Goal: Transaction & Acquisition: Book appointment/travel/reservation

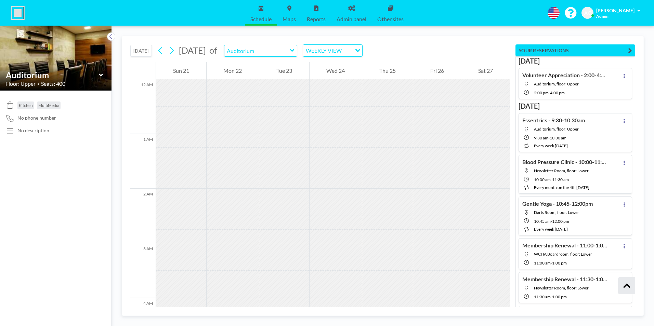
scroll to position [15965, 0]
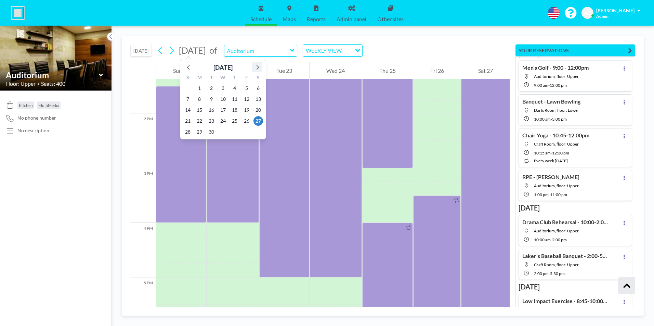
click at [258, 67] on icon at bounding box center [257, 67] width 3 height 5
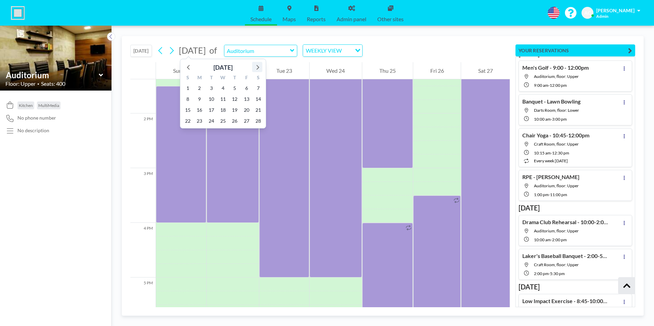
click at [258, 67] on icon at bounding box center [257, 67] width 3 height 5
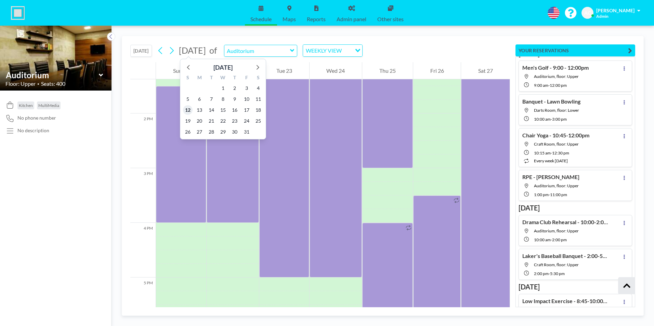
click at [187, 109] on span "12" at bounding box center [188, 110] width 10 height 10
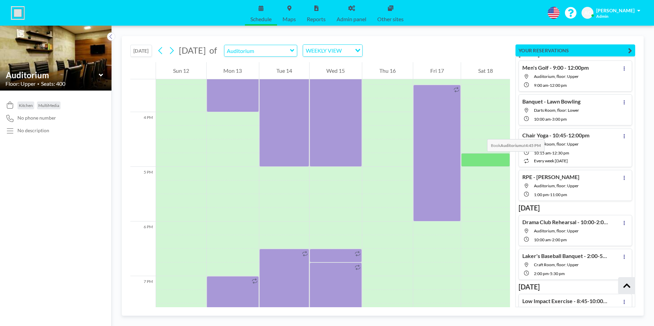
scroll to position [834, 0]
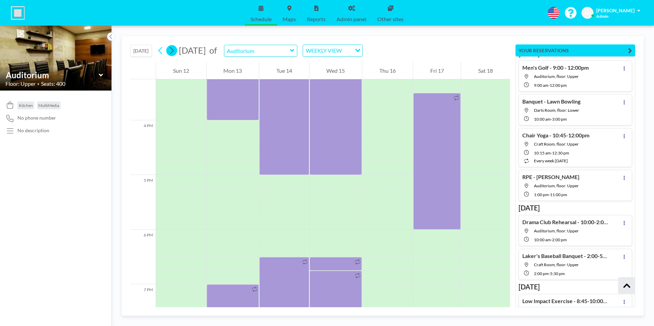
click at [174, 50] on icon at bounding box center [172, 50] width 4 height 7
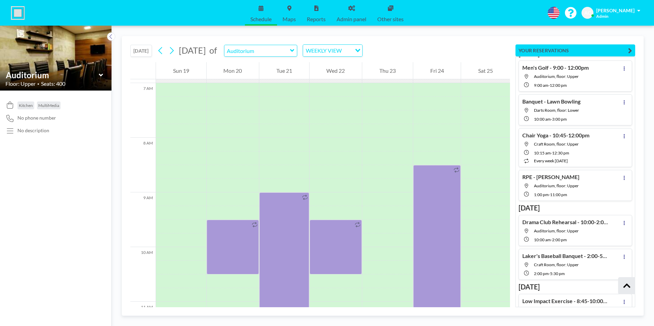
scroll to position [390, 0]
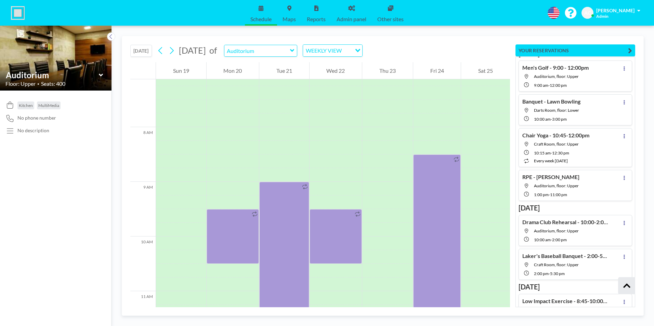
click at [141, 52] on button "[DATE]" at bounding box center [141, 51] width 22 height 12
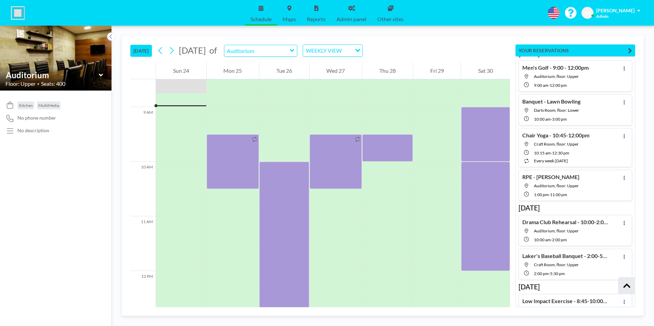
scroll to position [465, 0]
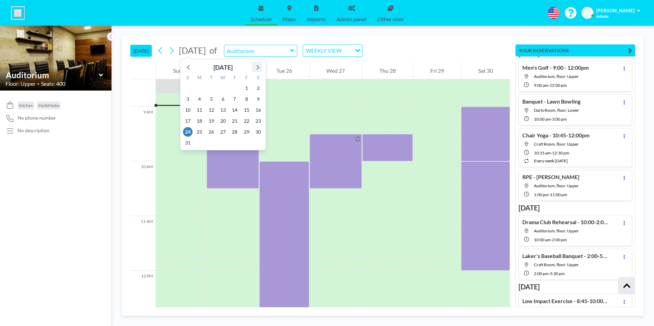
click at [257, 67] on icon at bounding box center [257, 67] width 9 height 9
click at [187, 110] on span "14" at bounding box center [188, 110] width 10 height 10
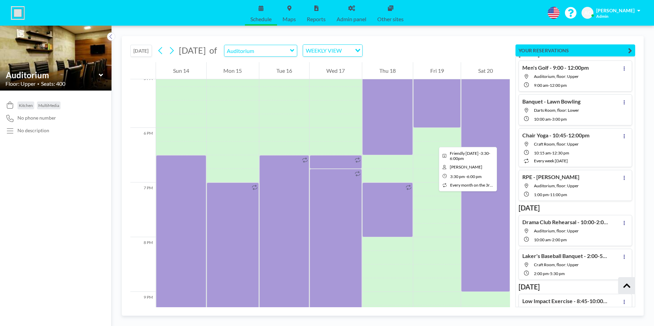
scroll to position [937, 0]
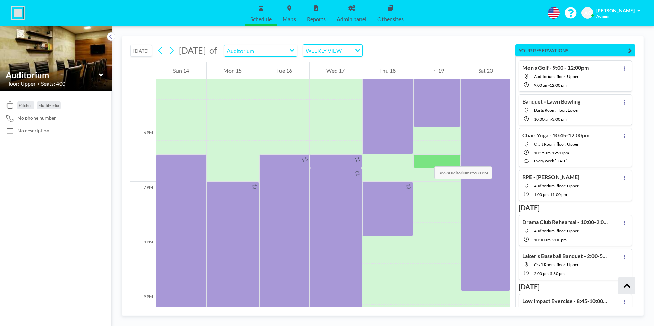
click at [427, 160] on div at bounding box center [437, 161] width 48 height 14
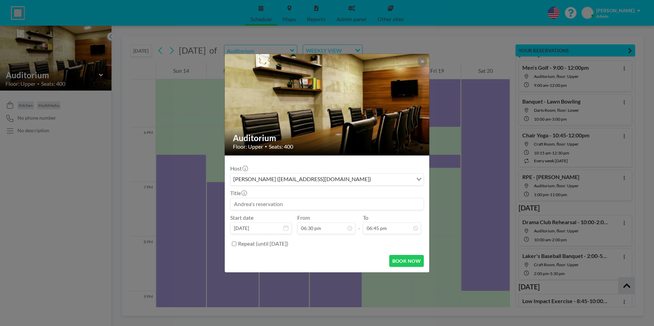
click at [280, 203] on input at bounding box center [326, 204] width 193 height 12
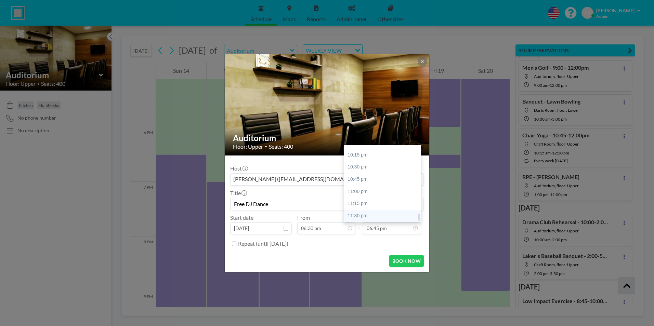
type input "Free DJ Dance"
click at [368, 217] on div "11:30 pm" at bounding box center [384, 216] width 80 height 12
type input "11:30 pm"
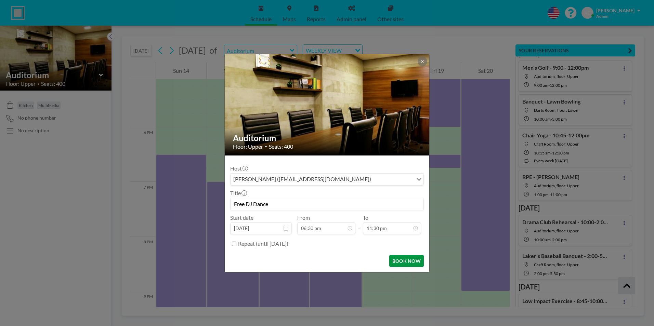
scroll to position [0, 0]
click at [412, 260] on button "BOOK NOW" at bounding box center [406, 261] width 35 height 12
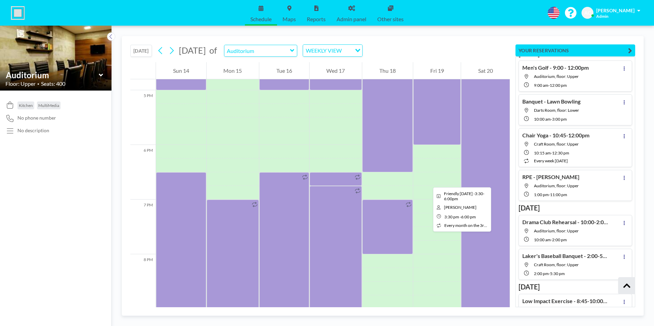
scroll to position [951, 0]
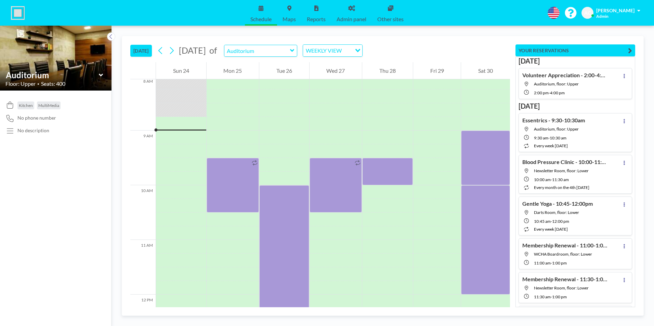
scroll to position [465, 0]
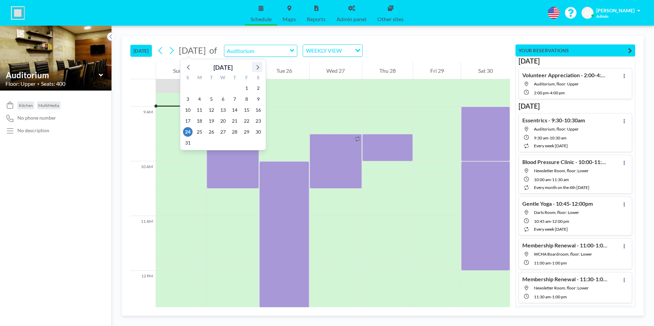
click at [258, 67] on icon at bounding box center [257, 67] width 3 height 5
click at [189, 109] on span "14" at bounding box center [188, 110] width 10 height 10
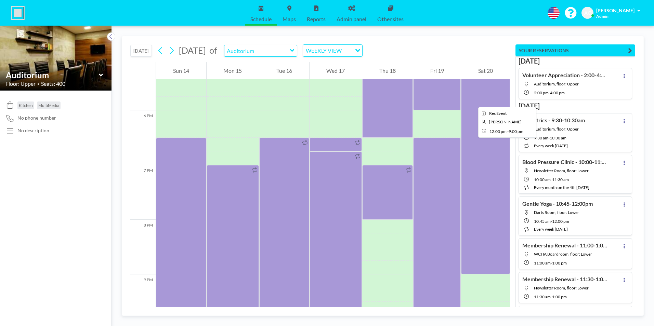
scroll to position [951, 0]
